Goal: Task Accomplishment & Management: Use online tool/utility

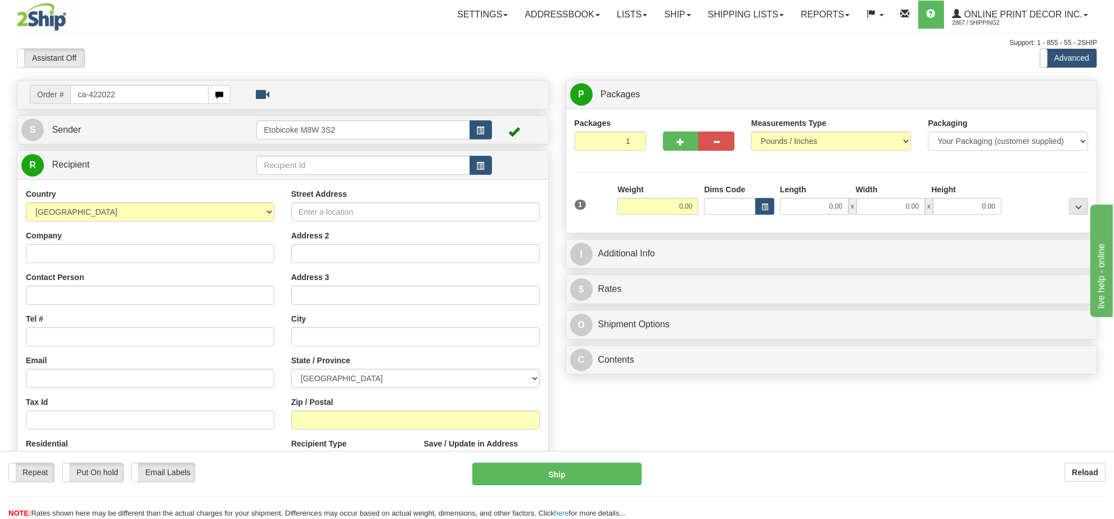
type input "ca-422022"
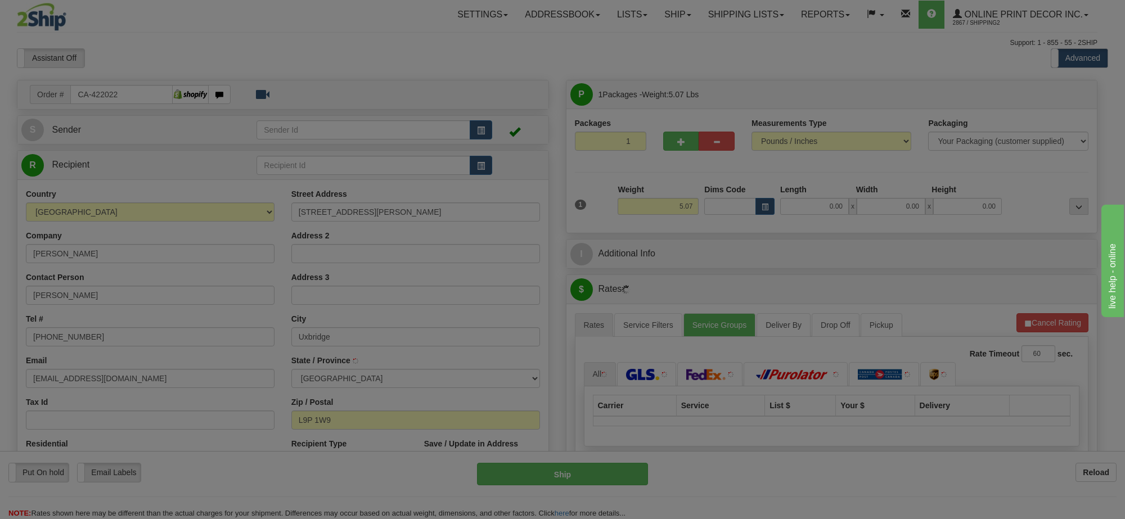
type input "UXBRIDGE"
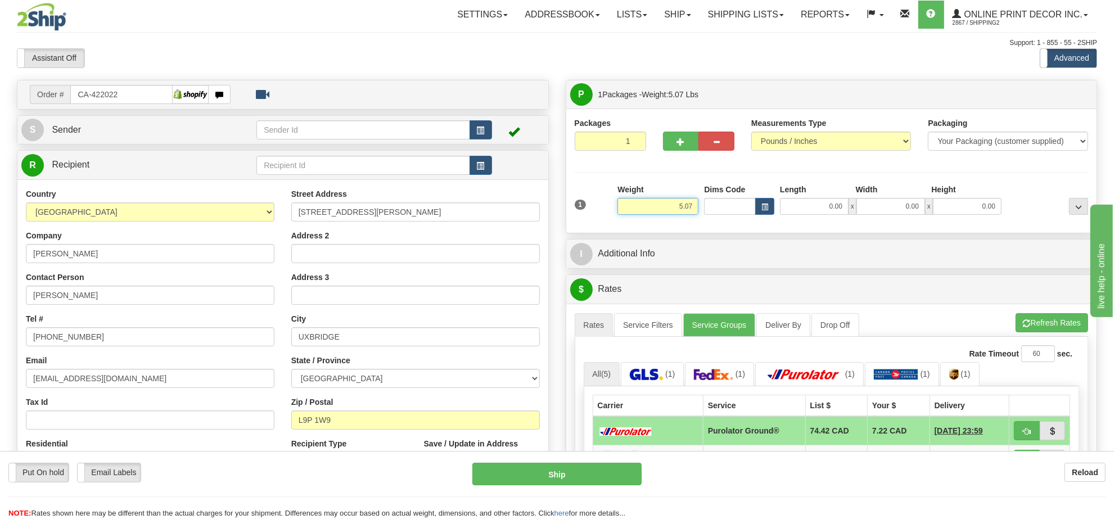
click at [654, 211] on input "5.07" at bounding box center [658, 206] width 81 height 17
click at [656, 210] on input "5.07" at bounding box center [658, 206] width 81 height 17
click at [657, 207] on input "5.07" at bounding box center [658, 206] width 81 height 17
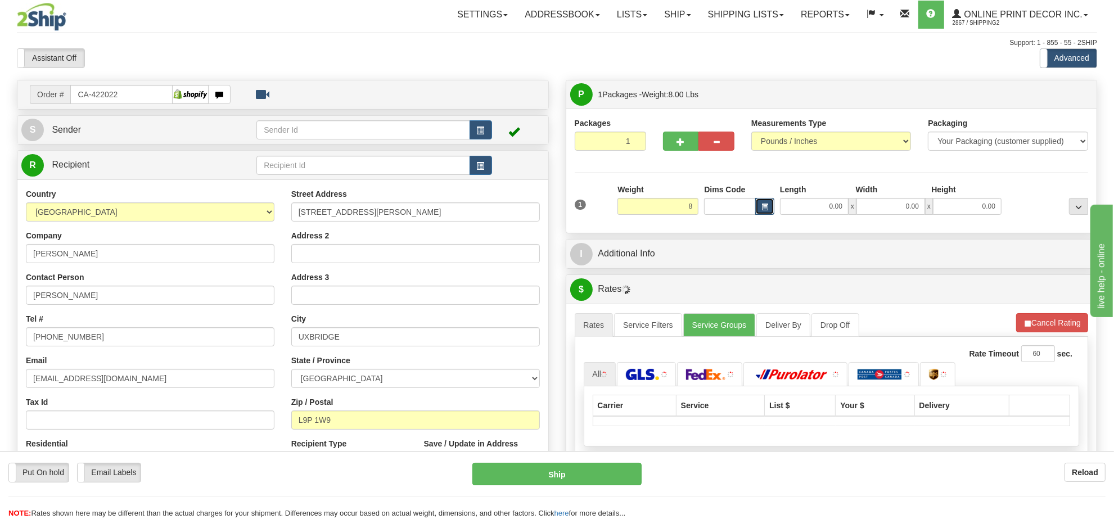
type input "8.00"
click at [762, 209] on span "button" at bounding box center [765, 207] width 7 height 6
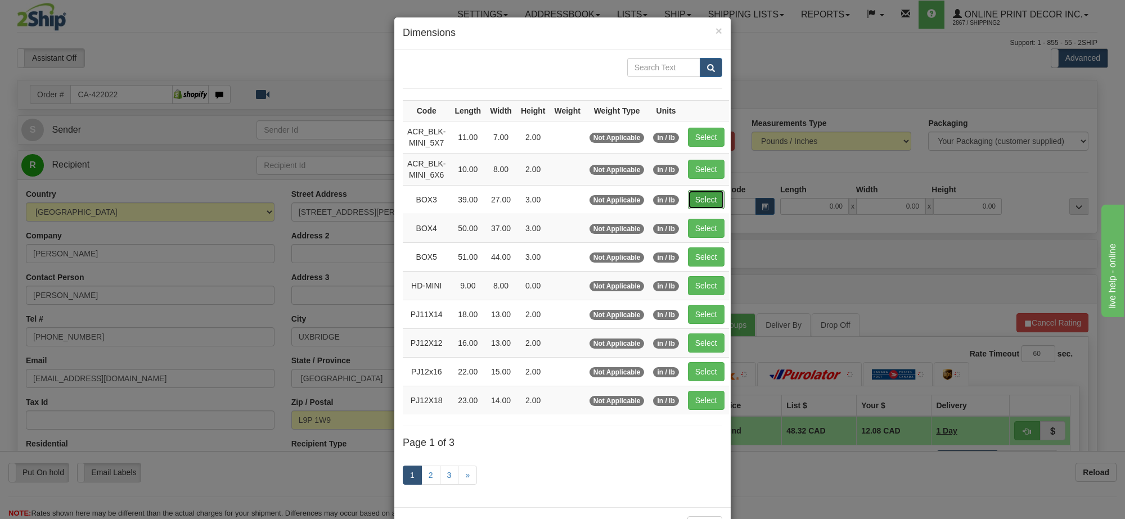
drag, startPoint x: 737, startPoint y: 208, endPoint x: 695, endPoint y: 200, distance: 42.4
click at [695, 200] on button "Select" at bounding box center [706, 199] width 37 height 19
type input "BOX3"
type input "39.00"
type input "27.00"
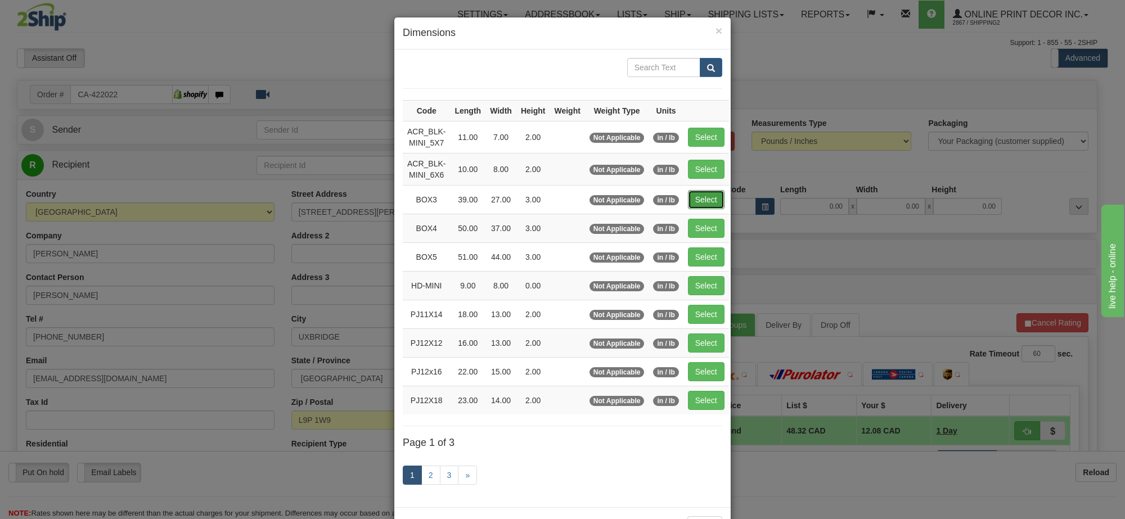
type input "3.00"
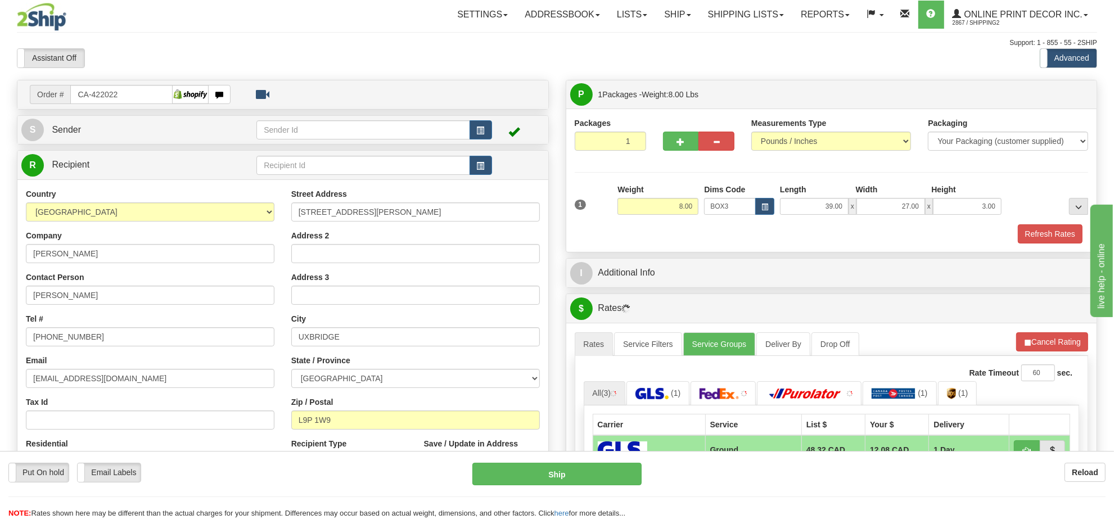
drag, startPoint x: 678, startPoint y: 159, endPoint x: 678, endPoint y: 153, distance: 6.2
click at [676, 148] on button "button" at bounding box center [681, 141] width 36 height 19
radio input "true"
type input "2"
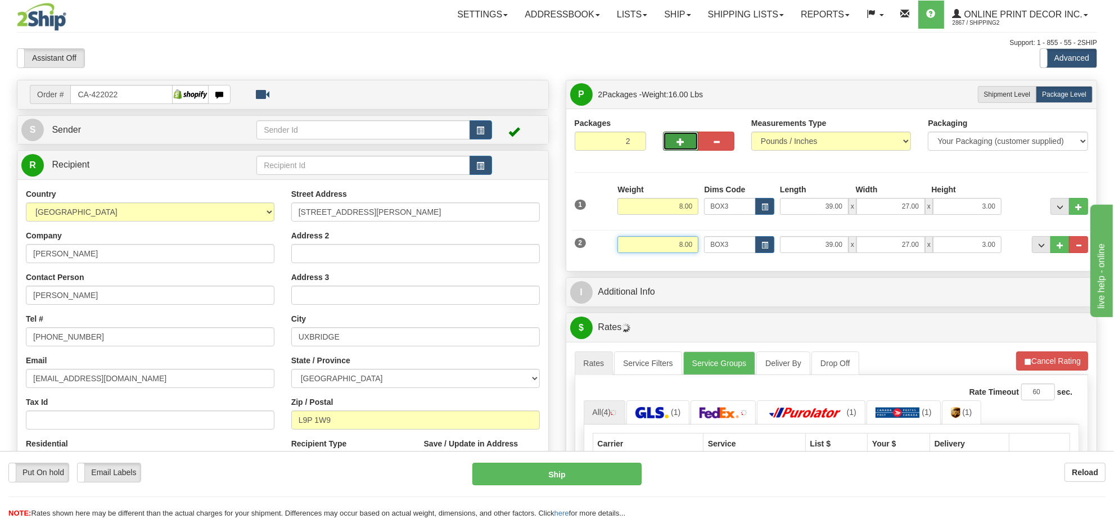
click at [684, 242] on input "8.00" at bounding box center [658, 244] width 81 height 17
click at [682, 242] on input "8.00" at bounding box center [658, 244] width 81 height 17
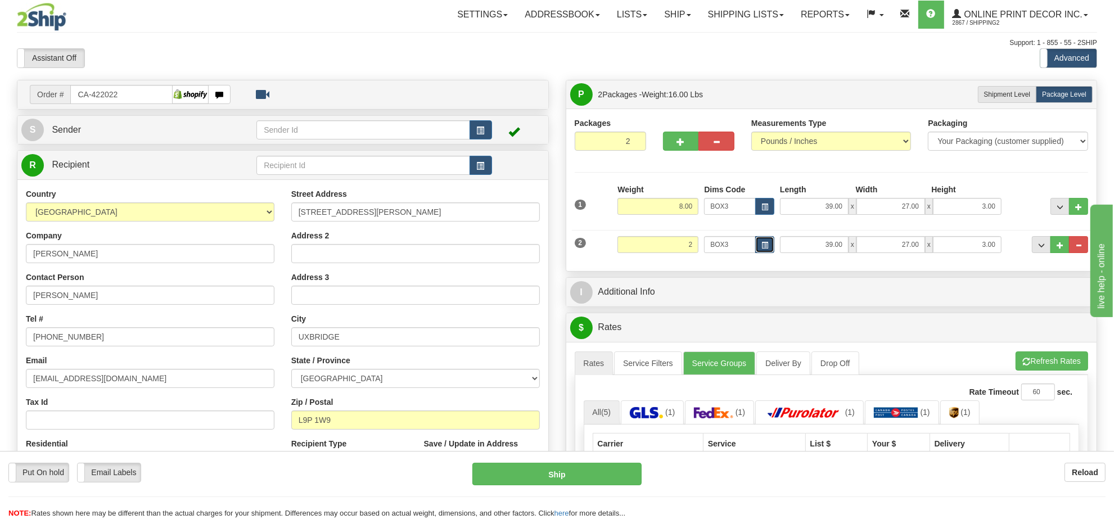
type input "2.00"
click at [760, 239] on button "button" at bounding box center [764, 244] width 19 height 17
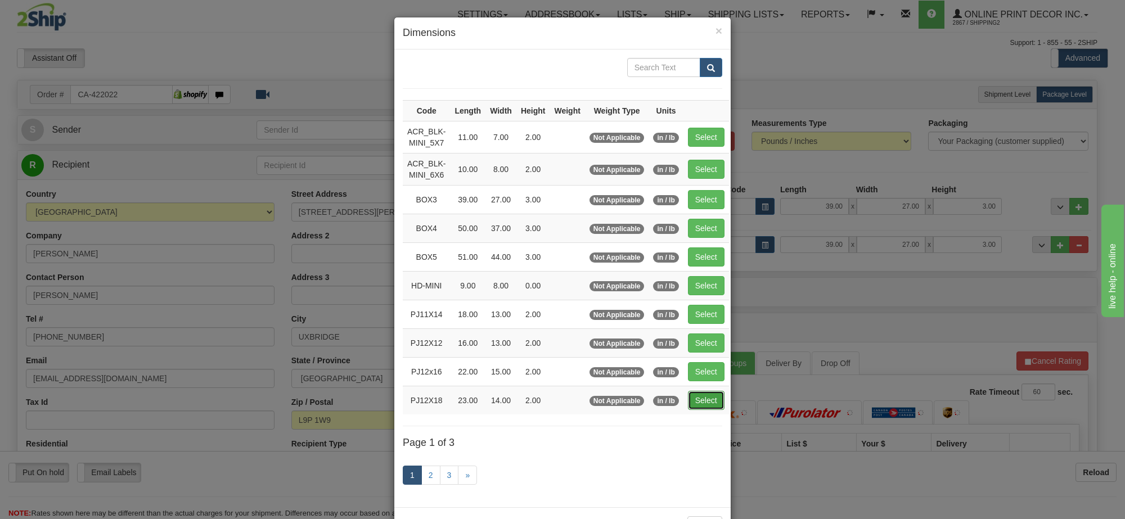
click at [689, 398] on button "Select" at bounding box center [706, 400] width 37 height 19
type input "PJ12X18"
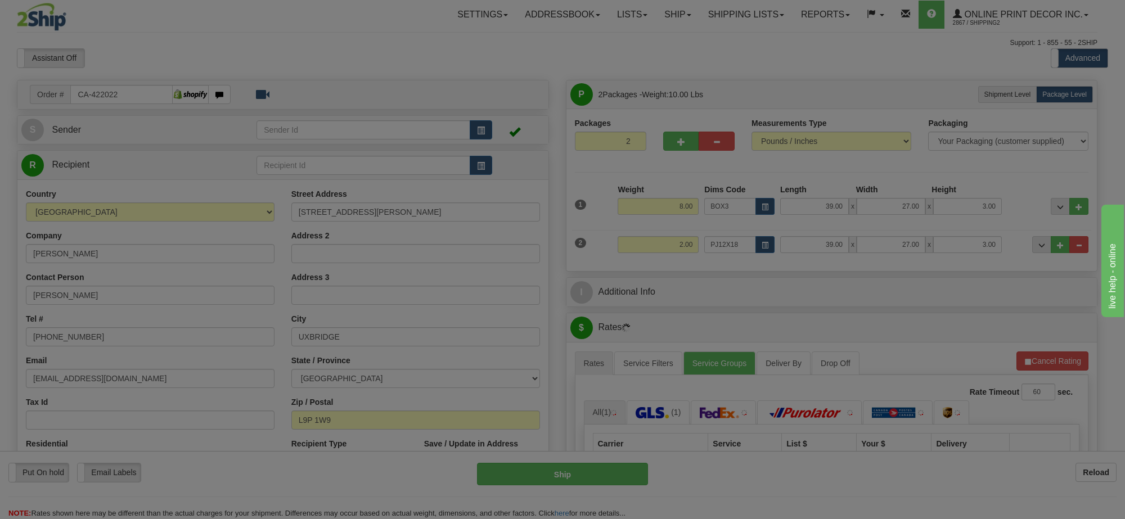
type input "23.00"
type input "14.00"
type input "2.00"
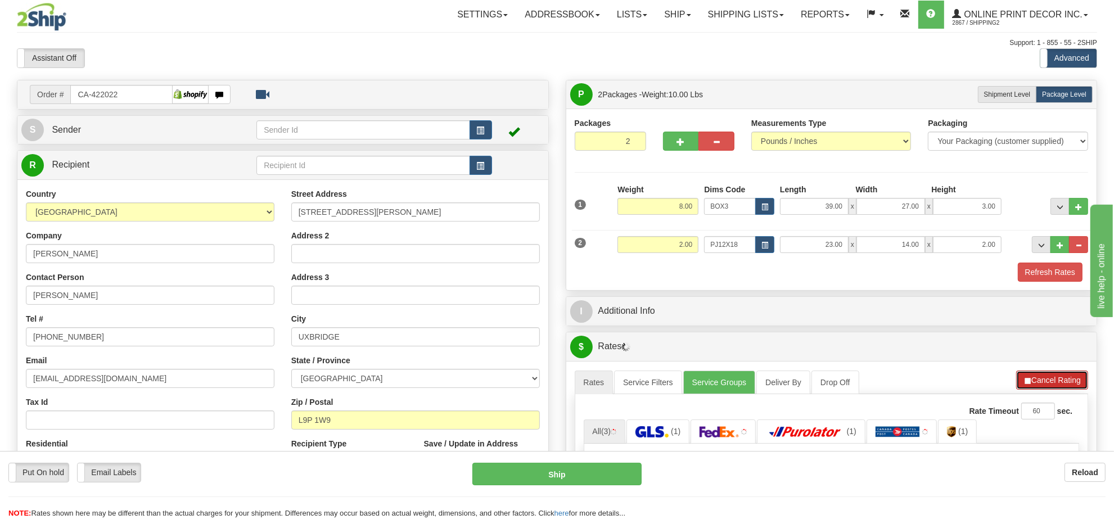
click at [1060, 389] on button "Cancel Rating" at bounding box center [1052, 380] width 72 height 19
click at [1060, 389] on button "Refresh Rates" at bounding box center [1052, 380] width 73 height 19
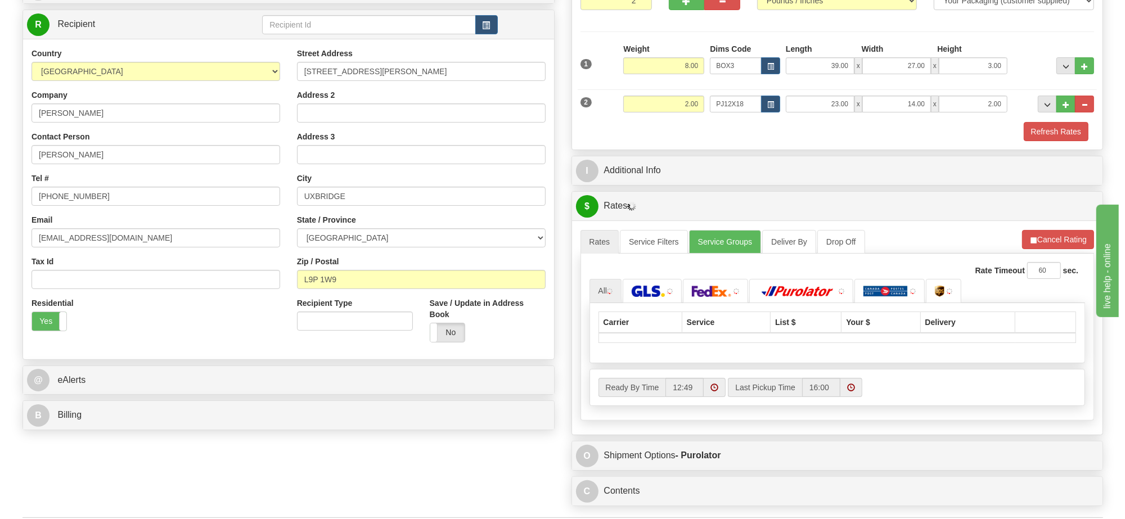
scroll to position [211, 0]
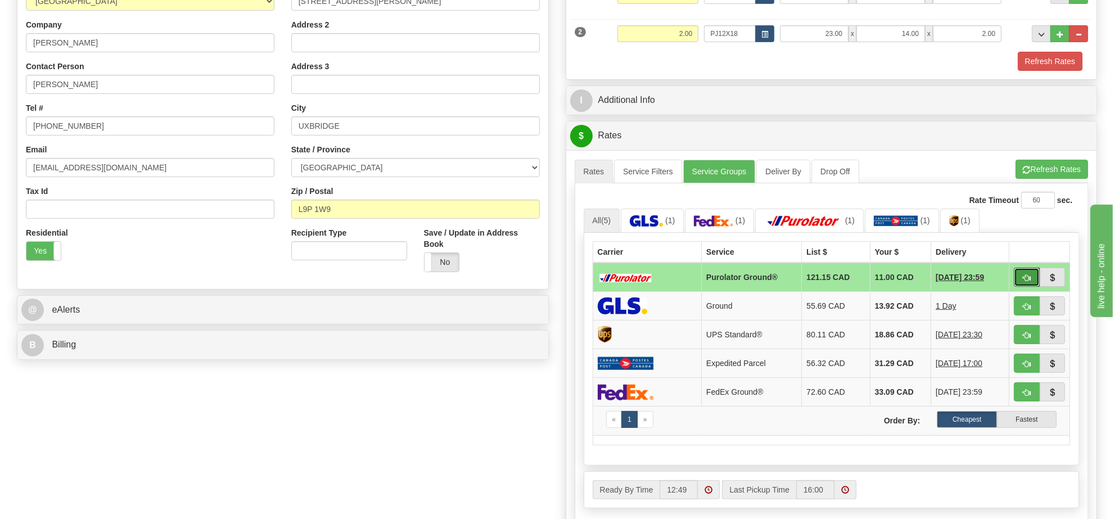
click at [1025, 287] on button "button" at bounding box center [1027, 277] width 26 height 19
type input "260"
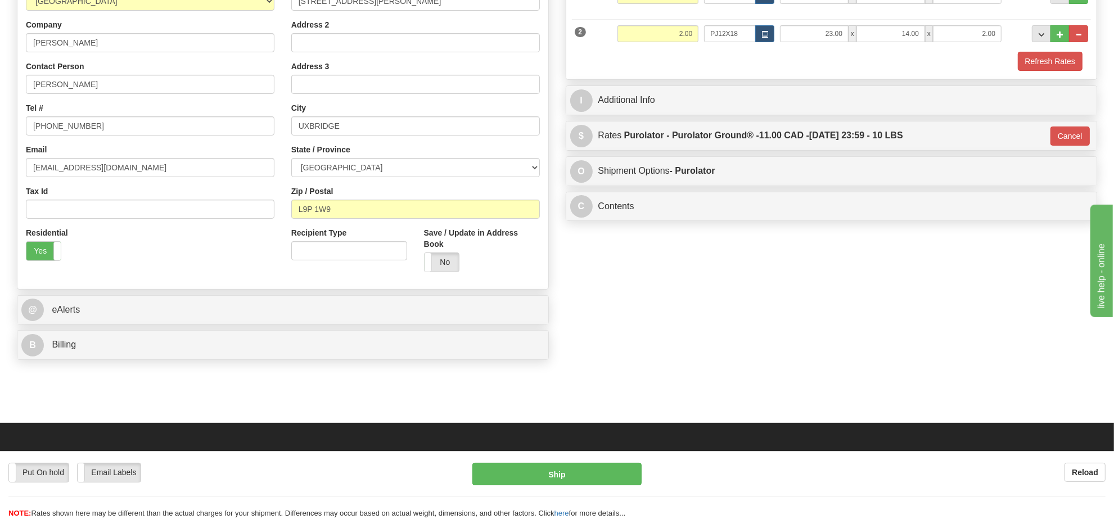
click at [1025, 287] on div "Order # CA-422022 S Sender" at bounding box center [556, 117] width 1097 height 497
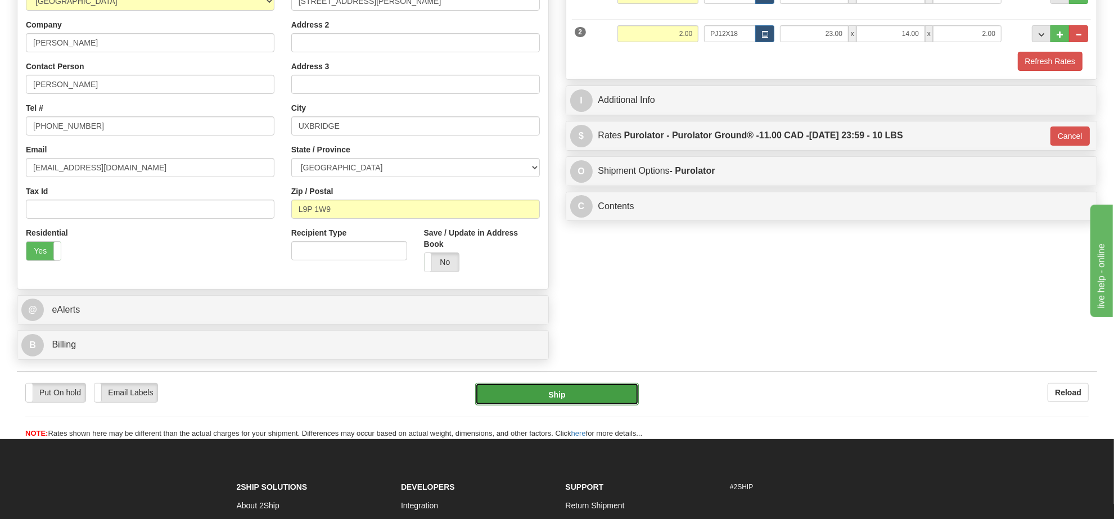
click at [594, 403] on button "Ship" at bounding box center [556, 394] width 163 height 22
